Goal: Task Accomplishment & Management: Use online tool/utility

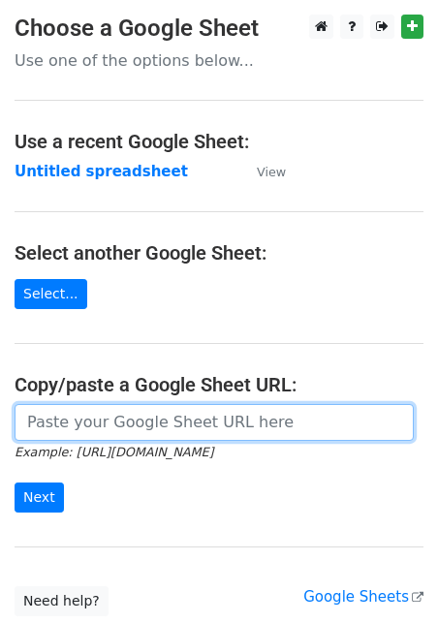
click at [170, 409] on input "url" at bounding box center [214, 422] width 399 height 37
paste input "[URL][DOMAIN_NAME]"
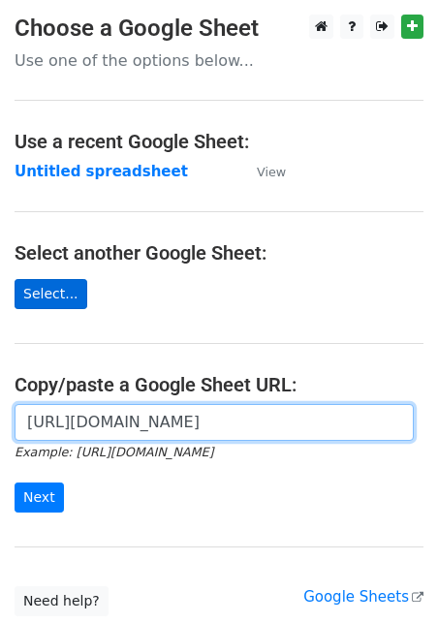
type input "[URL][DOMAIN_NAME]"
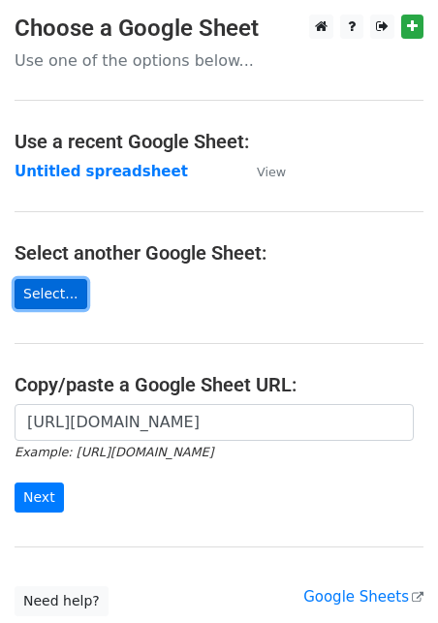
click at [61, 291] on link "Select..." at bounding box center [51, 294] width 73 height 30
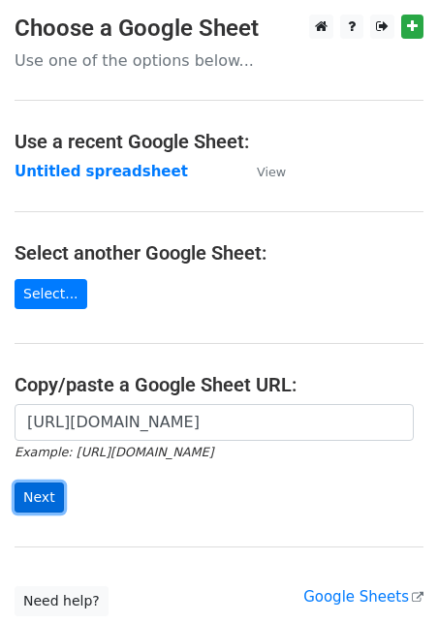
click at [30, 493] on input "Next" at bounding box center [39, 497] width 49 height 30
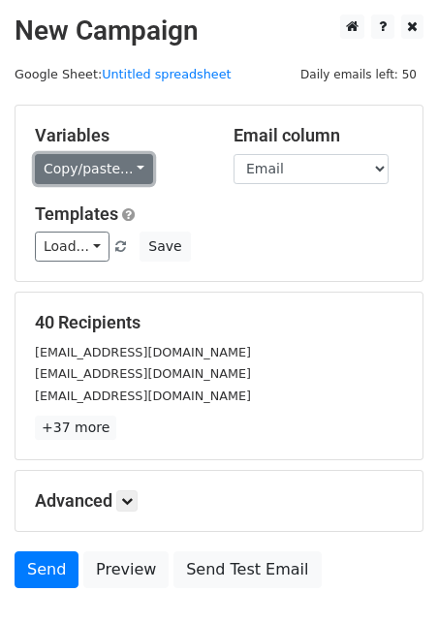
click at [104, 170] on link "Copy/paste..." at bounding box center [94, 169] width 118 height 30
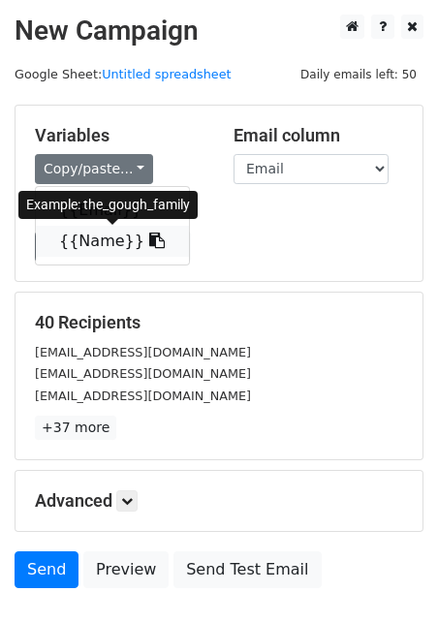
click at [92, 241] on link "{{Name}}" at bounding box center [112, 241] width 153 height 31
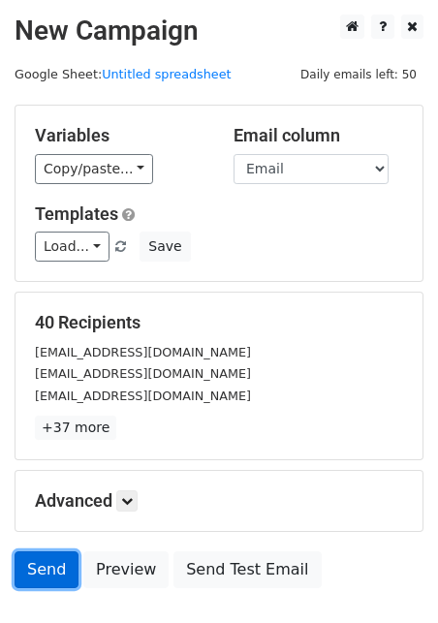
click at [49, 572] on link "Send" at bounding box center [47, 569] width 64 height 37
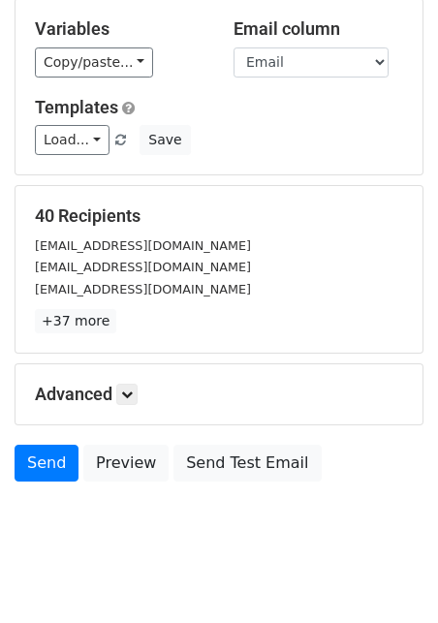
scroll to position [108, 0]
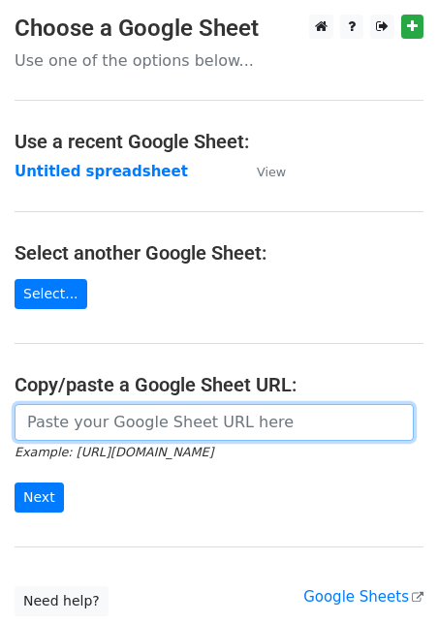
click at [98, 420] on input "url" at bounding box center [214, 422] width 399 height 37
paste input "https://docs.google.com/spreadsheets/d/1aNTiFcBmV5jIxNi0h393BLTNUqVolpFxVj0PPHI…"
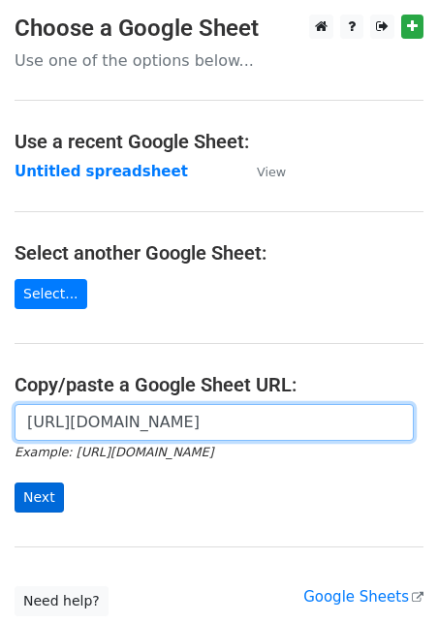
type input "https://docs.google.com/spreadsheets/d/1aNTiFcBmV5jIxNi0h393BLTNUqVolpFxVj0PPHI…"
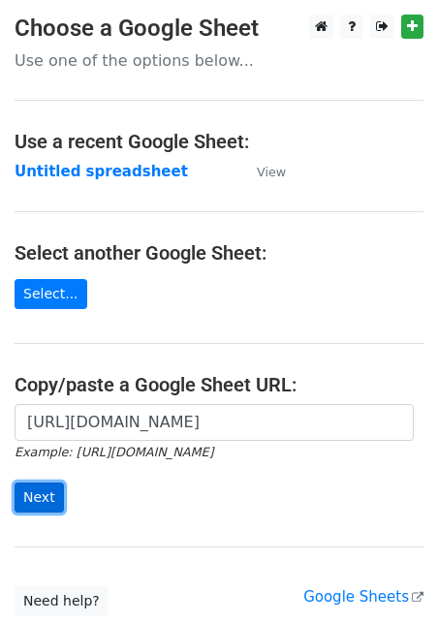
click at [37, 503] on input "Next" at bounding box center [39, 497] width 49 height 30
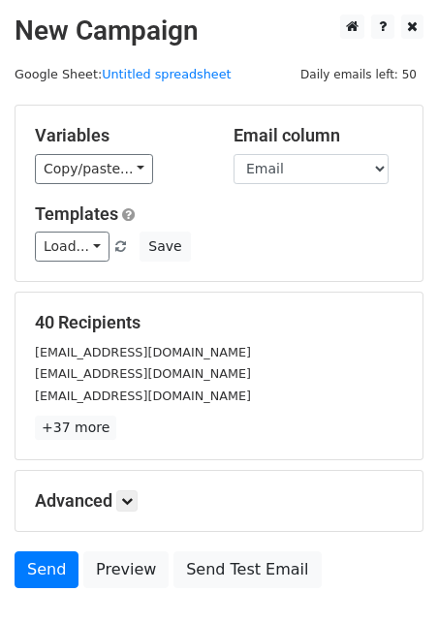
scroll to position [130, 0]
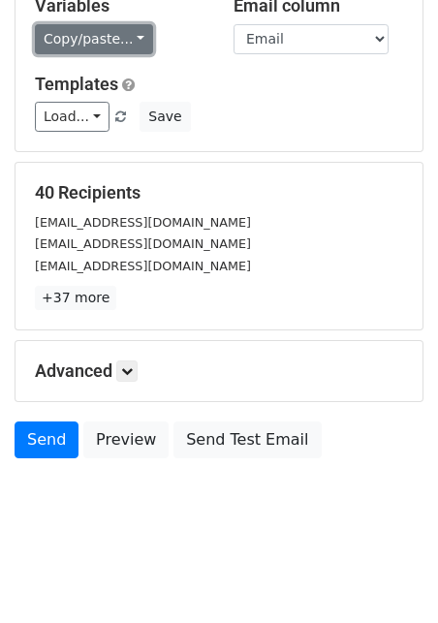
click at [91, 45] on link "Copy/paste..." at bounding box center [94, 39] width 118 height 30
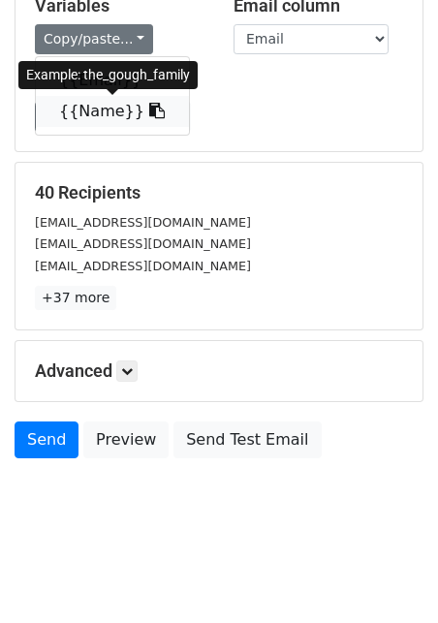
click at [82, 114] on link "{{Name}}" at bounding box center [112, 111] width 153 height 31
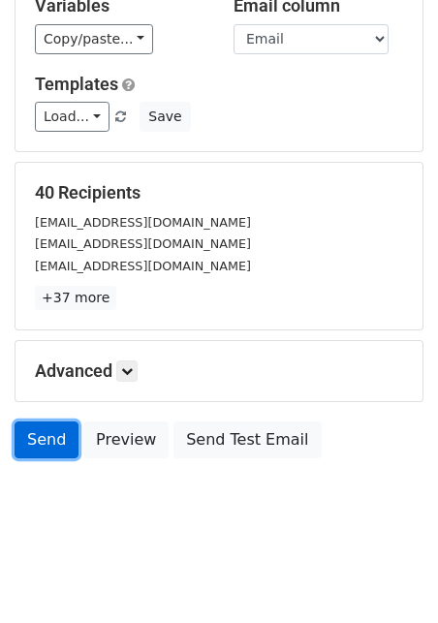
click at [40, 440] on link "Send" at bounding box center [47, 439] width 64 height 37
click at [49, 439] on link "Send" at bounding box center [47, 439] width 64 height 37
